Goal: Transaction & Acquisition: Book appointment/travel/reservation

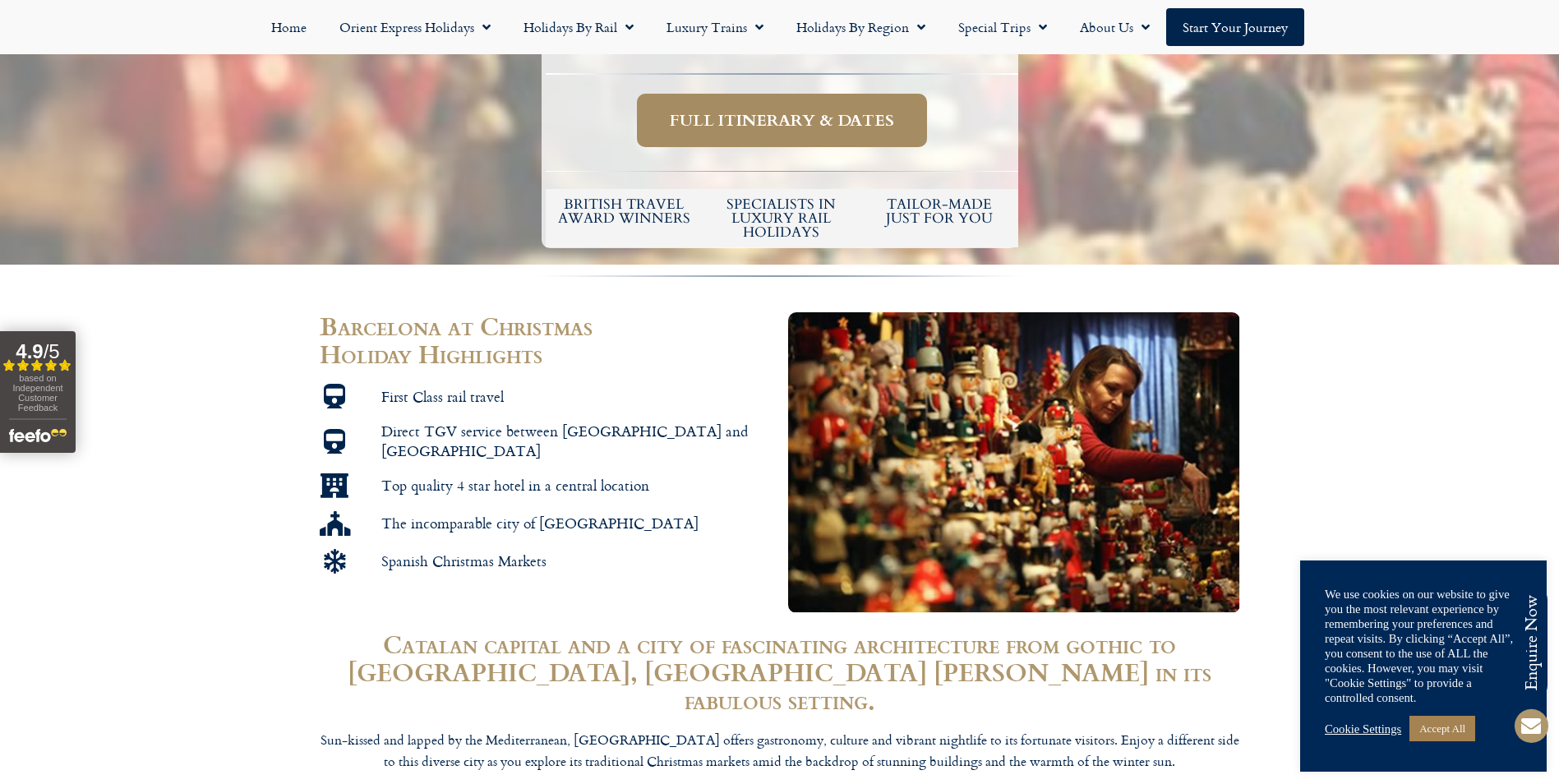
scroll to position [657, 0]
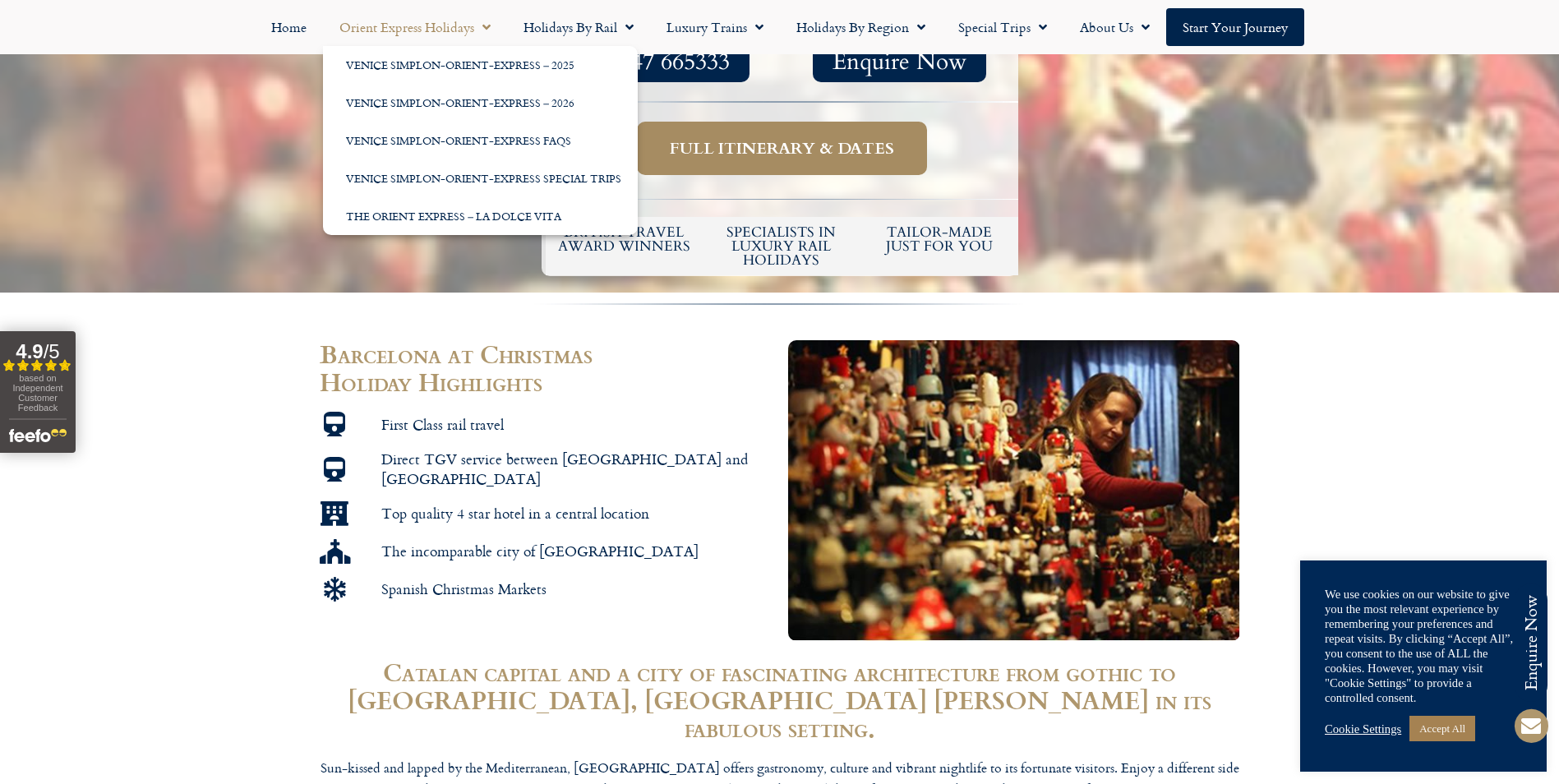
click at [462, 28] on link "Orient Express Holidays" at bounding box center [415, 27] width 184 height 38
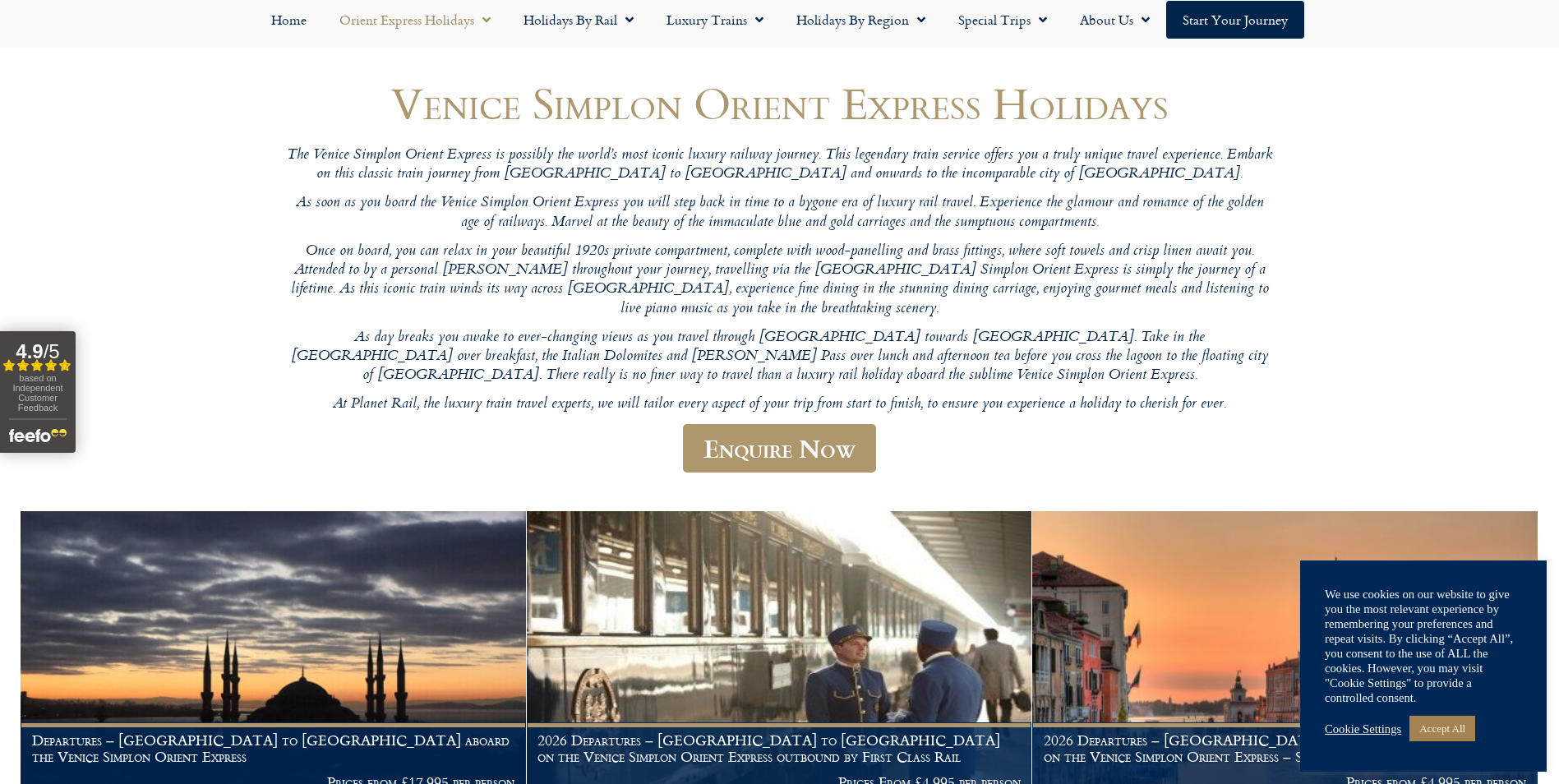
scroll to position [82, 0]
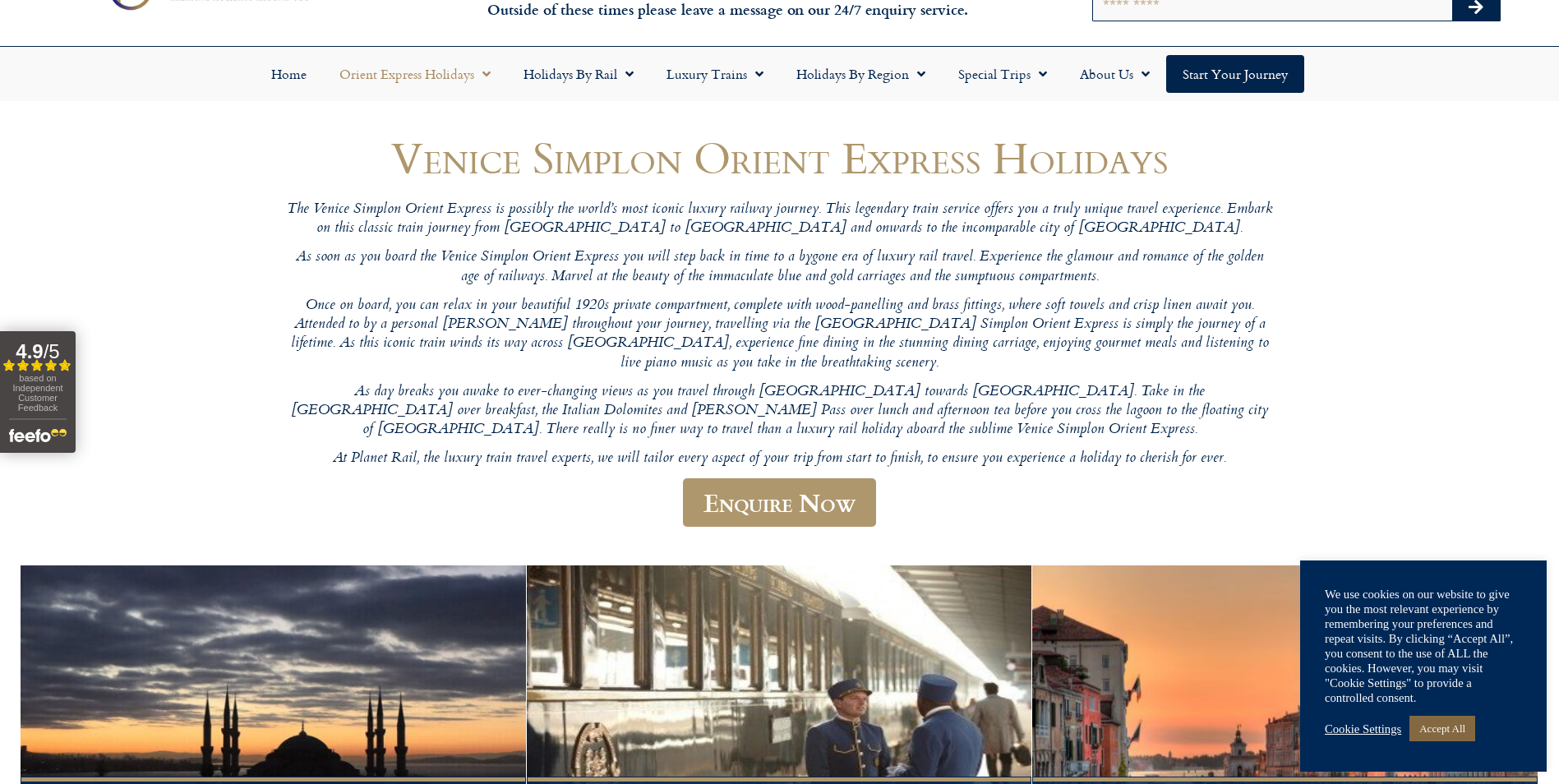
click at [1445, 736] on link "Accept All" at bounding box center [1442, 728] width 66 height 25
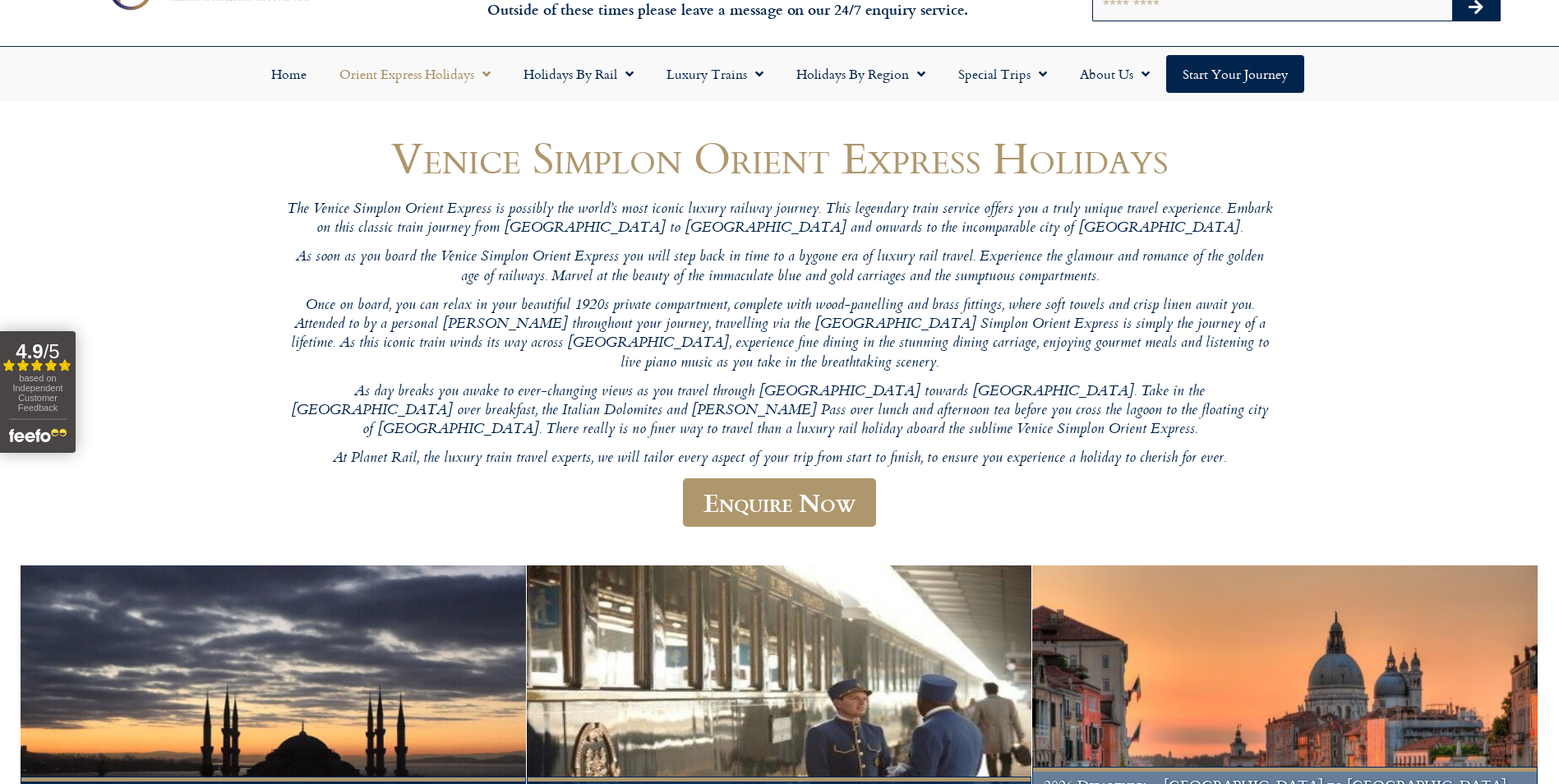
click at [1309, 686] on img at bounding box center [1284, 710] width 505 height 290
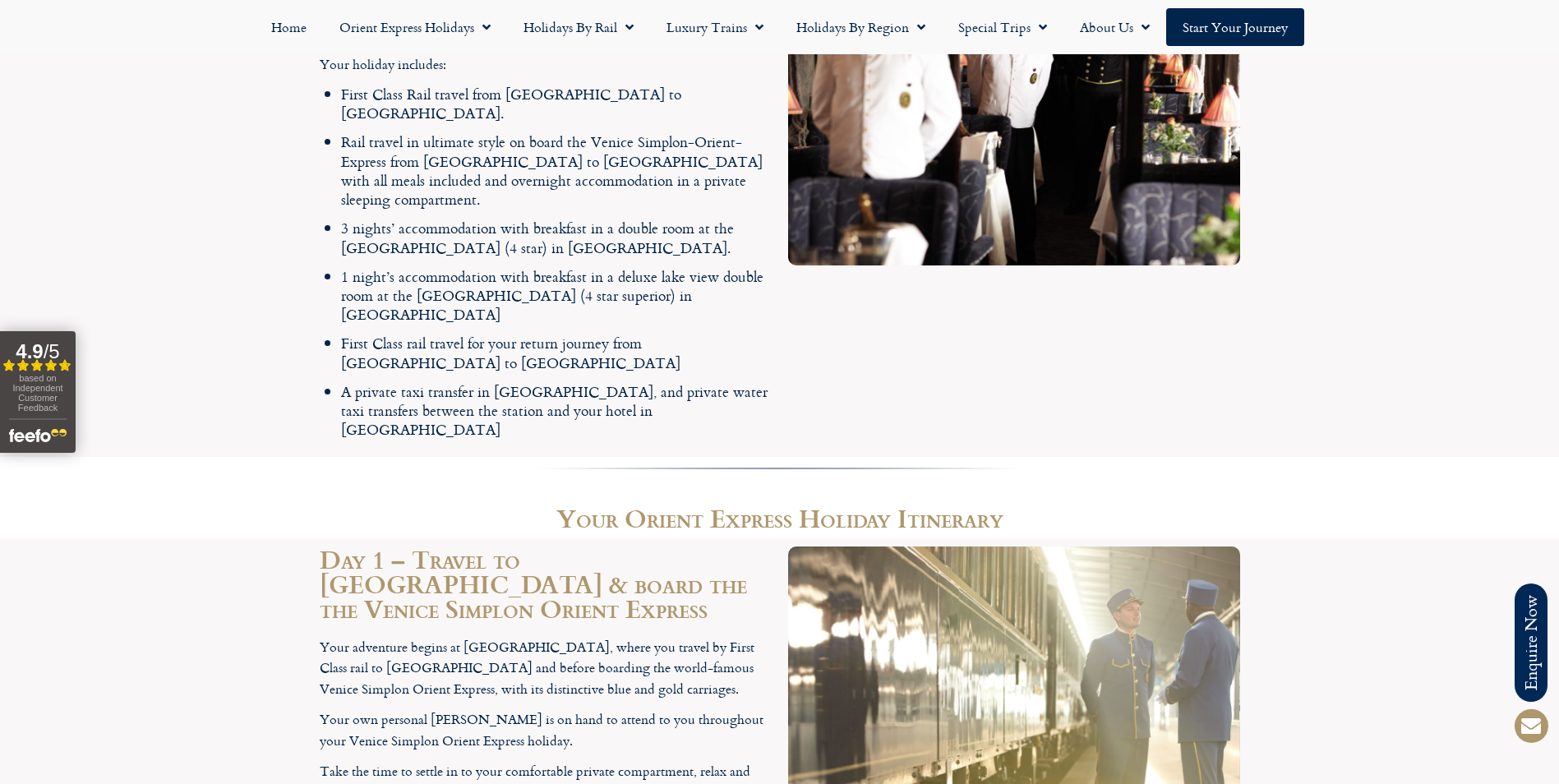
scroll to position [2465, 0]
